Goal: Task Accomplishment & Management: Manage account settings

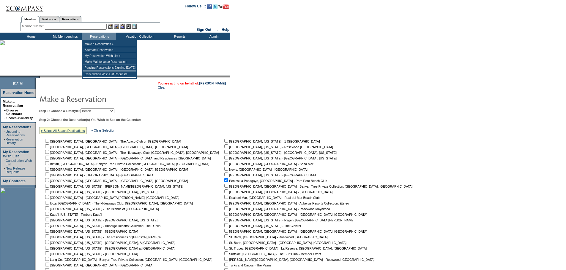
click at [97, 25] on div "Member Name: Destination or Residence: ReservationId:" at bounding box center [90, 27] width 140 height 9
click at [95, 19] on div "Members Residences Reservations" at bounding box center [90, 18] width 140 height 10
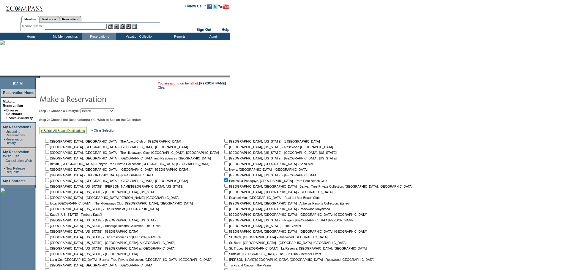
drag, startPoint x: 96, startPoint y: 26, endPoint x: 96, endPoint y: 21, distance: 4.8
click at [96, 26] on input "text" at bounding box center [76, 27] width 62 height 6
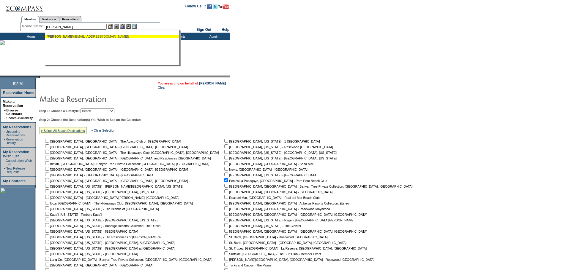
click at [80, 38] on div "Blaine, Josh (jsblaine@gmail.com)" at bounding box center [112, 37] width 131 height 4
type input "Blaine, Josh (jsblaine@gmail.com)"
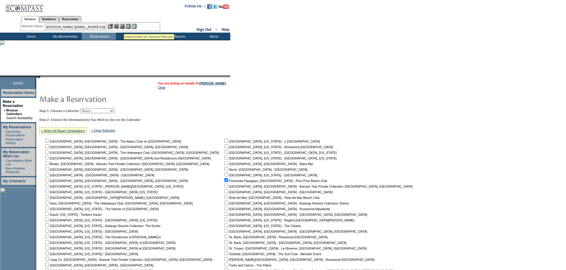
click at [125, 26] on img at bounding box center [122, 26] width 5 height 5
click at [117, 26] on img at bounding box center [116, 26] width 5 height 5
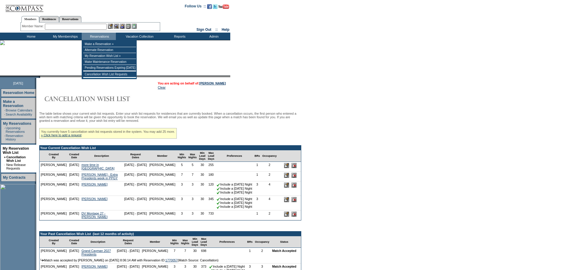
click at [98, 26] on input "text" at bounding box center [76, 27] width 62 height 6
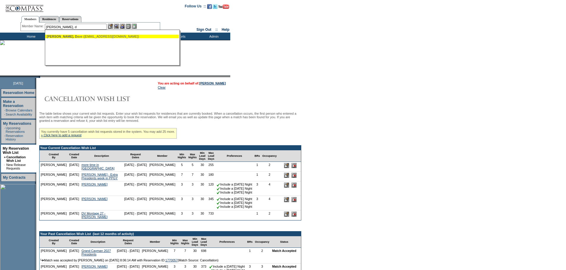
click at [97, 37] on div "Capp, D ave (dcapp1979@gmail.com)" at bounding box center [112, 37] width 131 height 4
type input "Capp, Dave (dcapp1979@gmail.com)"
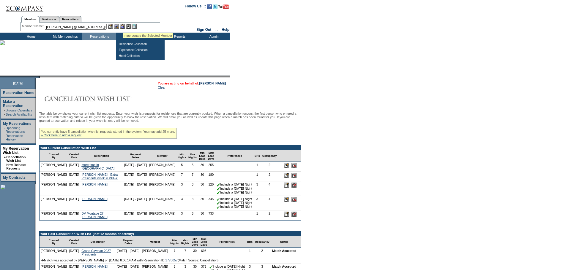
click at [123, 25] on img at bounding box center [122, 26] width 5 height 5
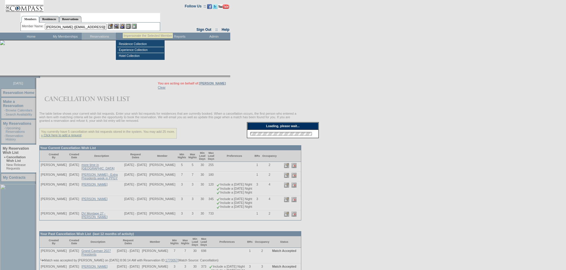
click at [118, 26] on img at bounding box center [116, 26] width 5 height 5
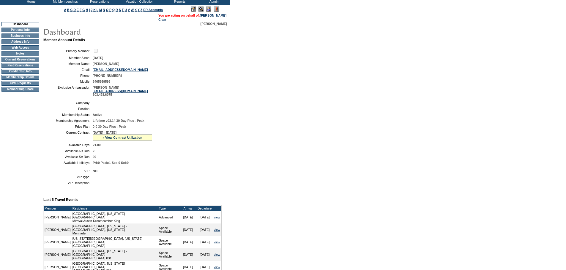
scroll to position [119, 0]
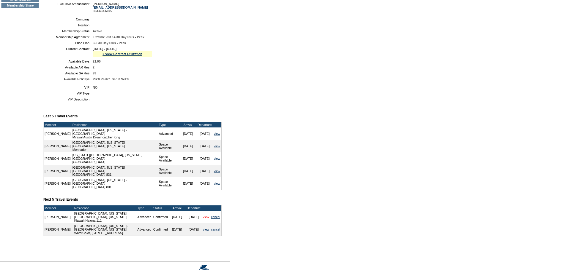
click at [205, 218] on link "view" at bounding box center [206, 218] width 6 height 4
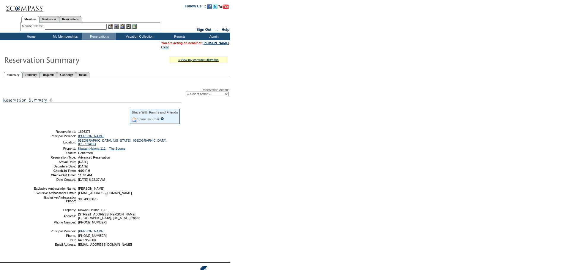
click at [225, 96] on select "-- Select Action -- Modify Reservation Dates Modify Reservation Cost Modify Occ…" at bounding box center [207, 94] width 43 height 5
select select "ChangeCost"
click at [186, 93] on select "-- Select Action -- Modify Reservation Dates Modify Reservation Cost Modify Occ…" at bounding box center [207, 94] width 43 height 5
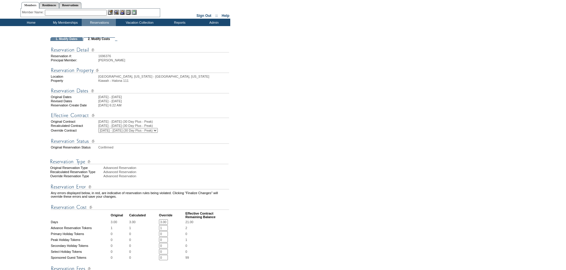
scroll to position [30, 0]
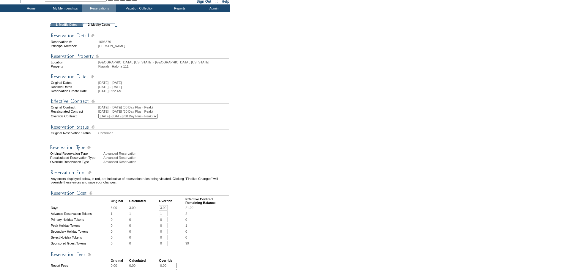
click at [158, 119] on select "[DATE] - [DATE] (20 Day) [DATE] - [DATE] (20 Day) [DATE] - [DATE] (20 Day) [DAT…" at bounding box center [127, 116] width 59 height 5
select select "123360"
click at [105, 119] on select "[DATE] - [DATE] (20 Day) [DATE] - [DATE] (20 Day) [DATE] - [DATE] (20 Day) [DAT…" at bounding box center [127, 116] width 59 height 5
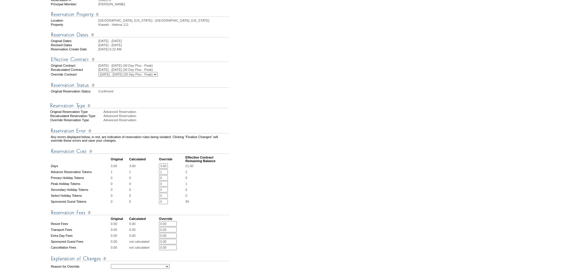
scroll to position [89, 0]
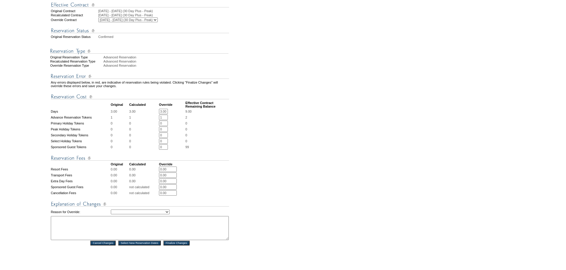
scroll to position [178, 0]
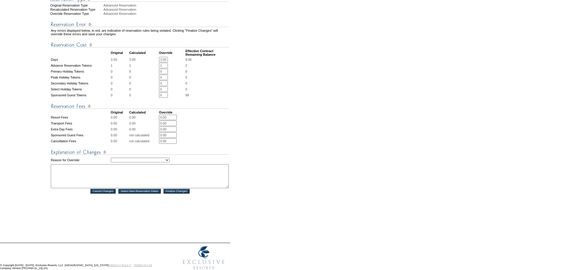
click at [170, 163] on select "Creating Continuous Stay Days Rebooked After Cancellation Editing Occupant Expe…" at bounding box center [140, 160] width 59 height 5
select select "1042"
click at [111, 163] on select "Creating Continuous Stay Days Rebooked After Cancellation Editing Occupant Expe…" at bounding box center [140, 160] width 59 height 5
click at [157, 185] on textarea at bounding box center [140, 176] width 178 height 24
type textarea "Pete has"
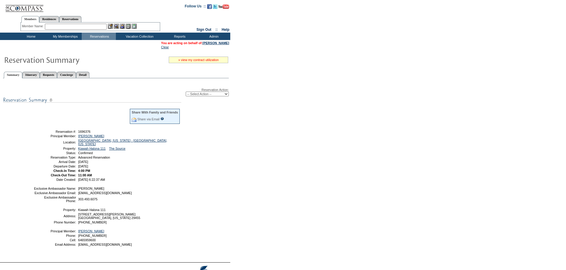
click at [205, 62] on link "» view my contract utilization" at bounding box center [198, 60] width 40 height 4
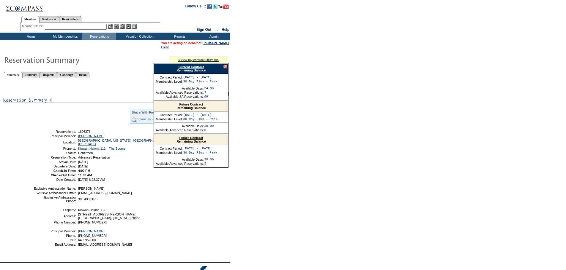
click at [202, 67] on link "Current Contract" at bounding box center [190, 67] width 25 height 4
click at [225, 69] on div at bounding box center [225, 67] width 4 height 4
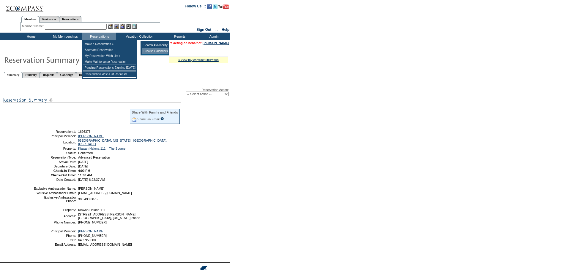
click at [151, 53] on td "Browse Calendars" at bounding box center [155, 51] width 26 height 6
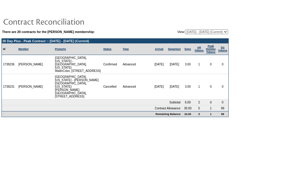
click at [227, 31] on select "[DATE] - [DATE] [DATE] - [DATE] [DATE] - [DATE] [DATE] - [DATE] [DATE] - [DATE]…" at bounding box center [206, 31] width 43 height 5
select select "123360"
click at [185, 30] on select "[DATE] - [DATE] [DATE] - [DATE] [DATE] - [DATE] [DATE] - [DATE] [DATE] - [DATE]…" at bounding box center [206, 31] width 43 height 5
